Goal: Transaction & Acquisition: Purchase product/service

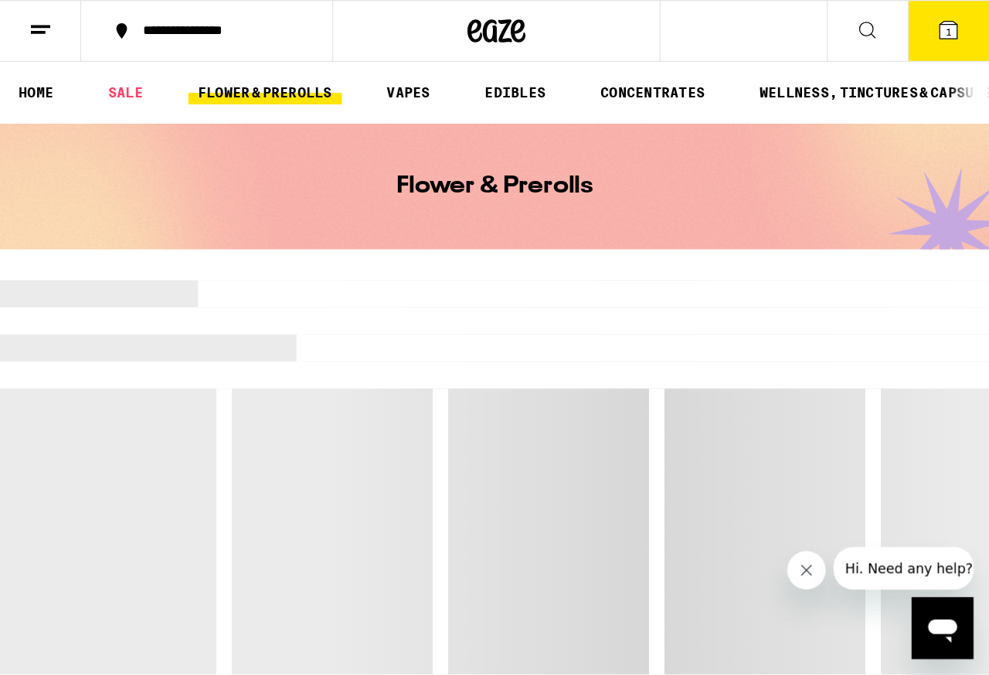
scroll to position [14, 0]
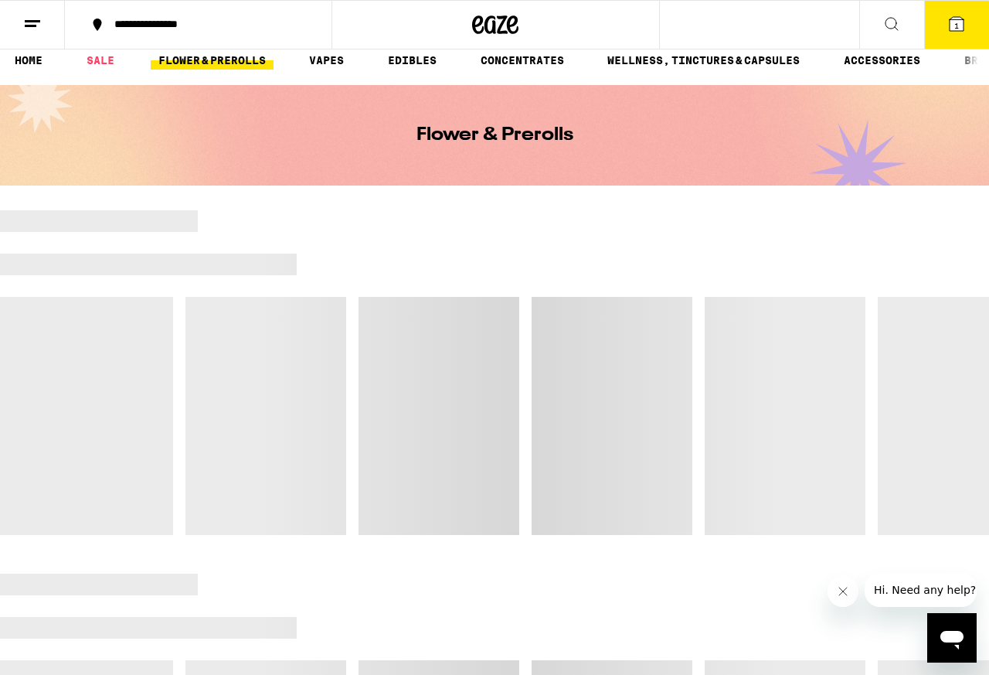
click at [791, 539] on icon "Close message from company" at bounding box center [843, 591] width 12 height 12
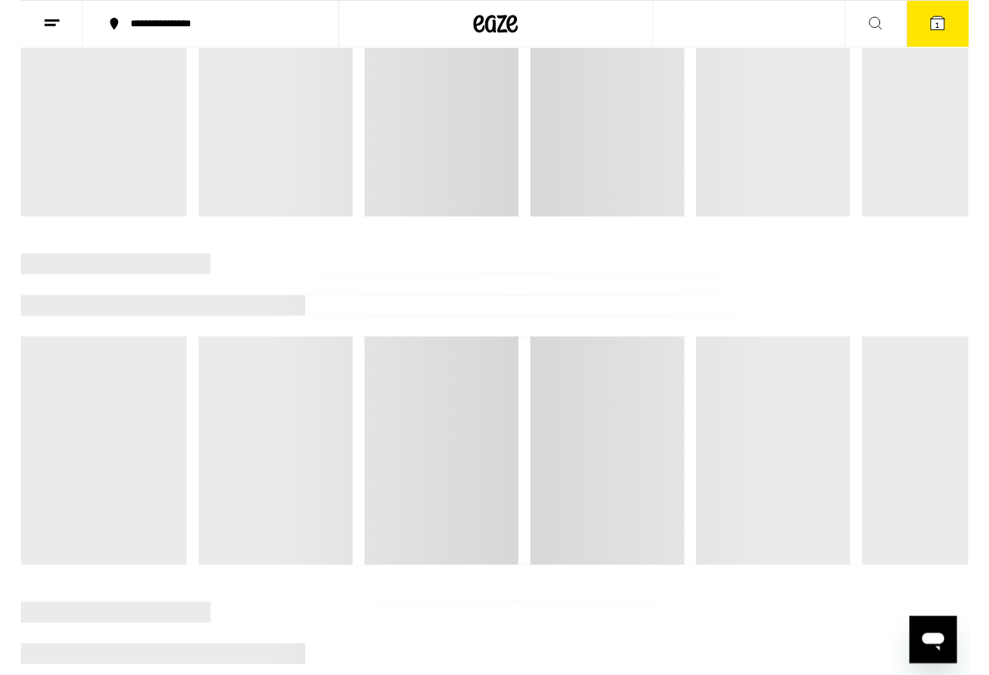
scroll to position [323, 0]
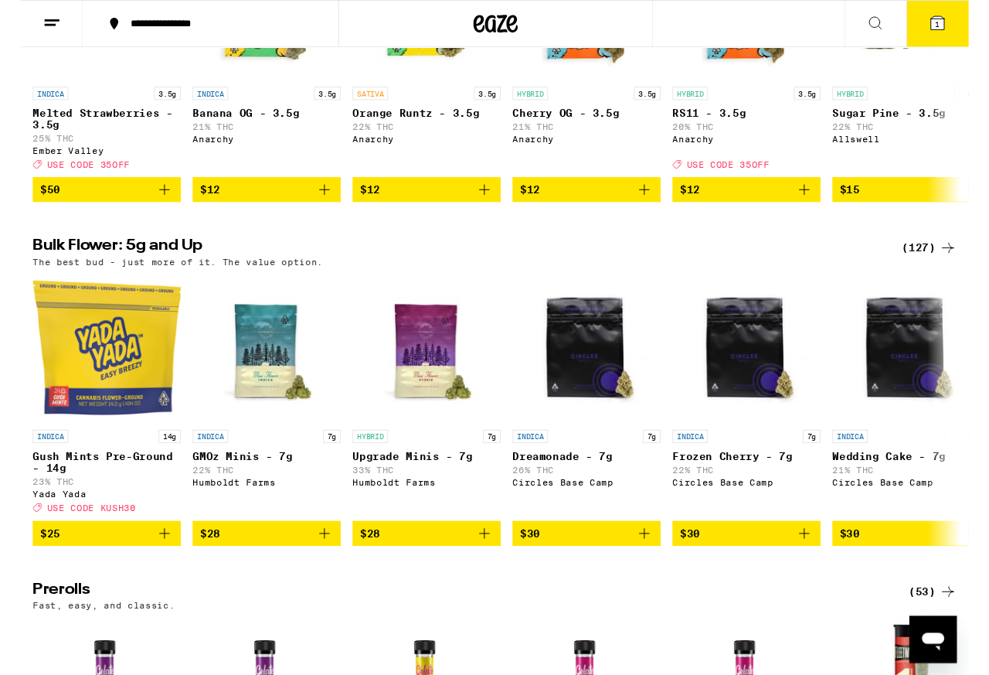
click at [791, 268] on div "(127)" at bounding box center [948, 259] width 57 height 19
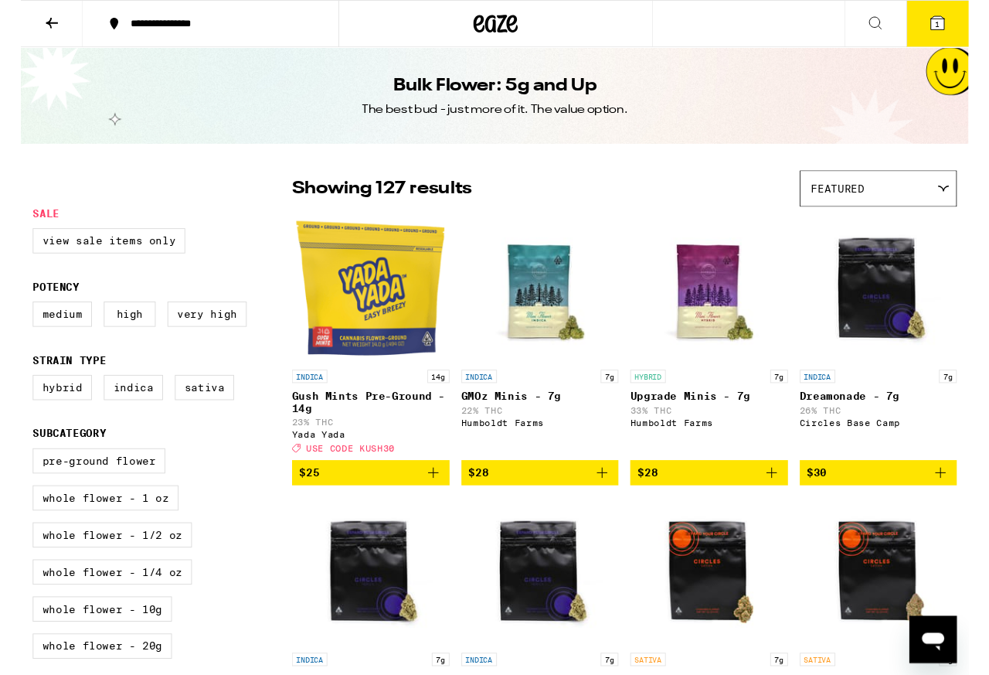
click at [34, 417] on label "Hybrid" at bounding box center [43, 404] width 62 height 26
click at [16, 394] on input "Hybrid" at bounding box center [15, 393] width 1 height 1
checkbox input "true"
click at [128, 417] on label "Indica" at bounding box center [118, 404] width 62 height 26
click at [16, 394] on input "Indica" at bounding box center [15, 393] width 1 height 1
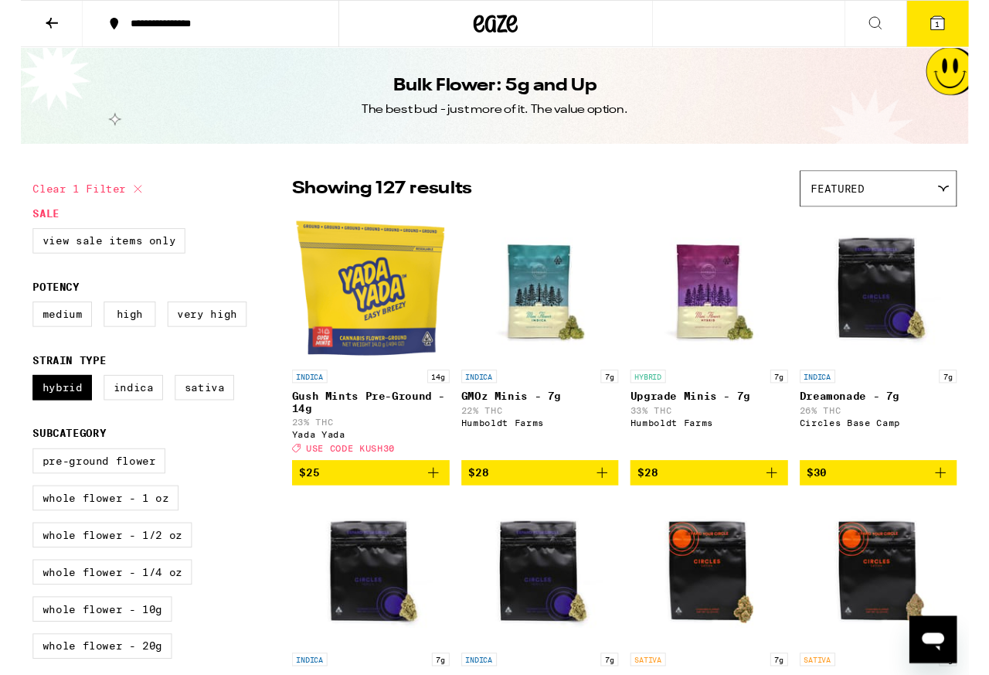
checkbox input "true"
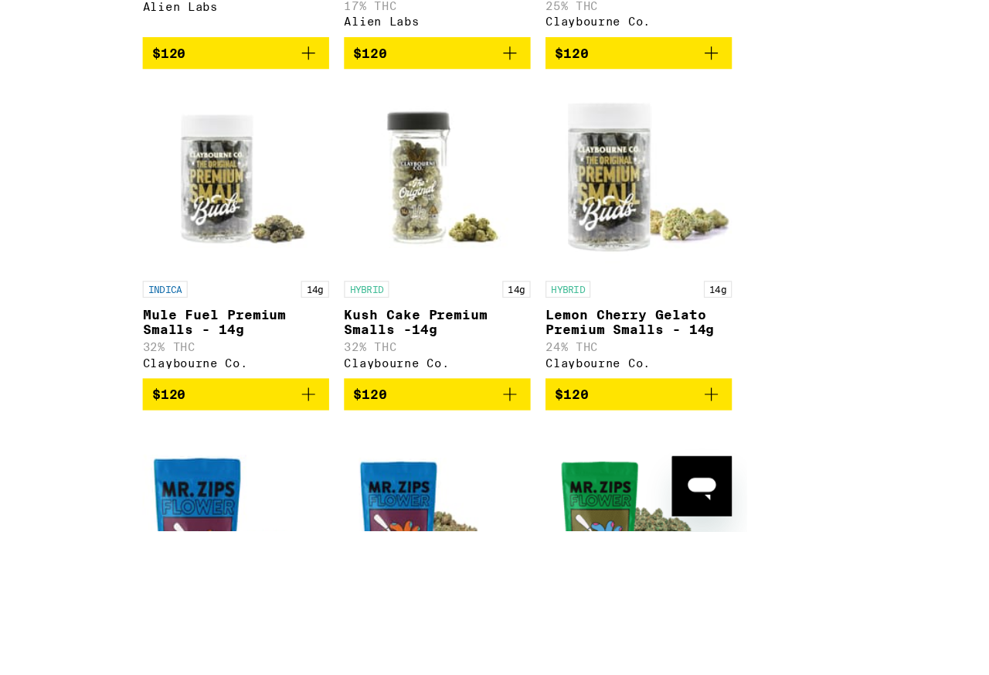
scroll to position [5944, 0]
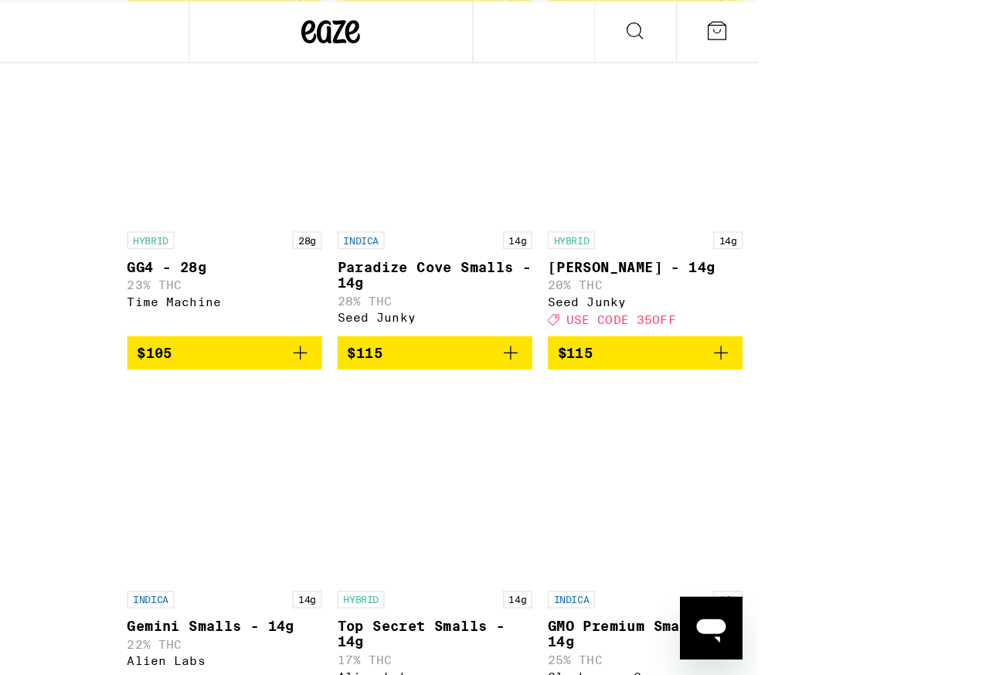
scroll to position [5438, 0]
